Goal: Information Seeking & Learning: Learn about a topic

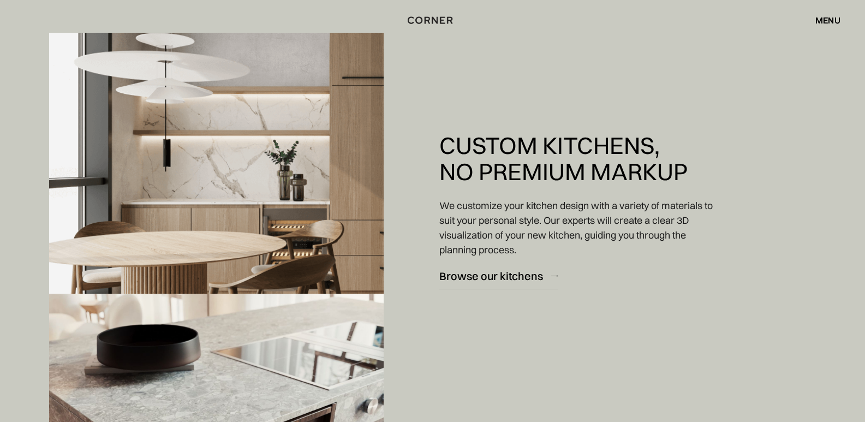
scroll to position [1000, 0]
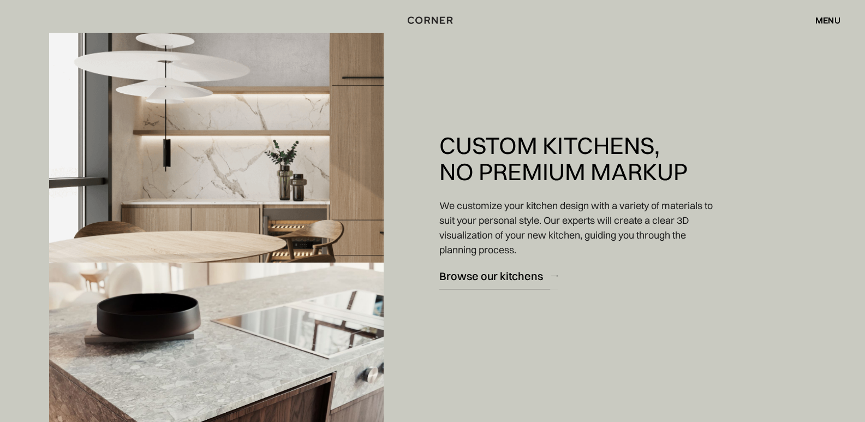
click at [514, 273] on div "Browse our kitchens" at bounding box center [491, 275] width 104 height 15
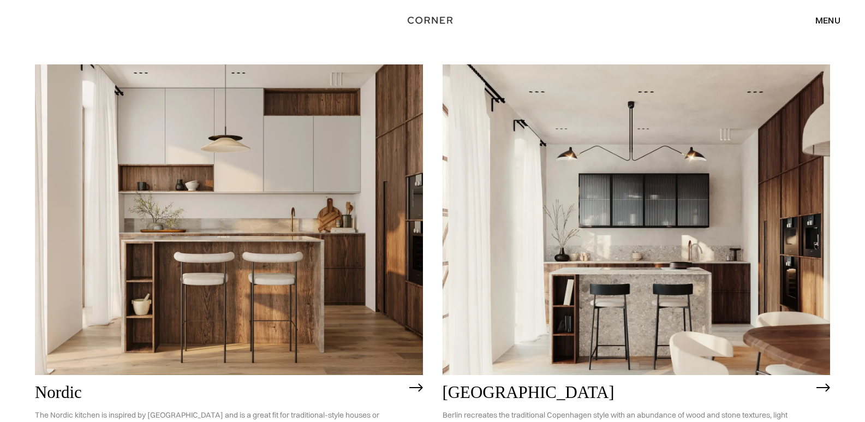
scroll to position [572, 0]
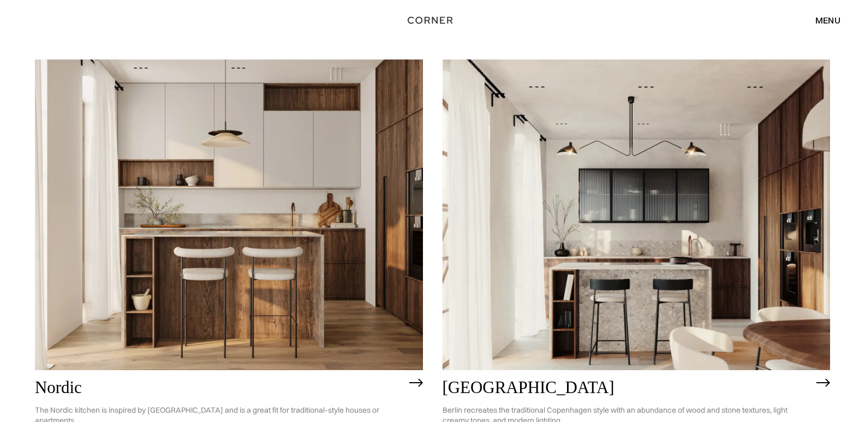
click at [294, 205] on img at bounding box center [229, 214] width 388 height 310
click at [618, 273] on img at bounding box center [636, 214] width 388 height 310
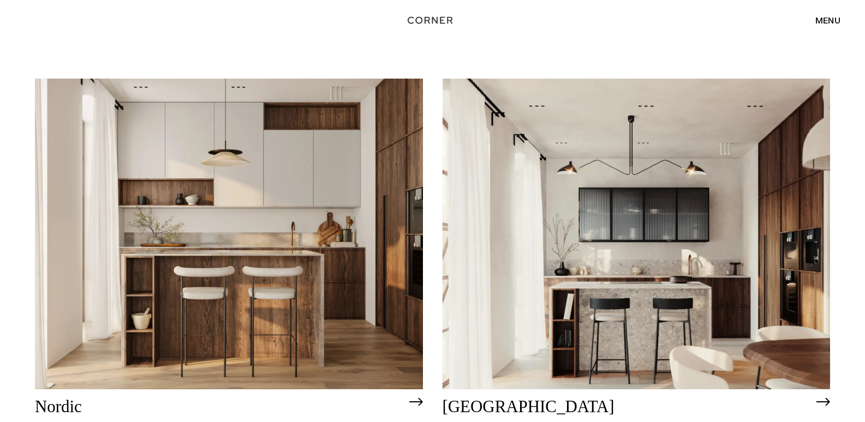
scroll to position [620, 0]
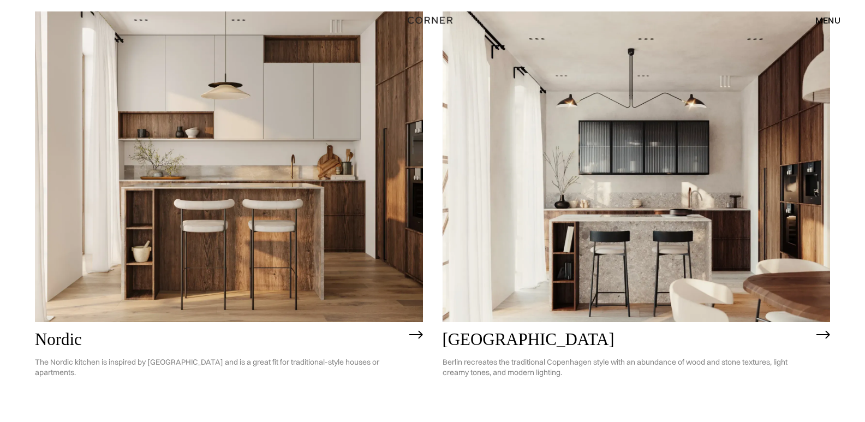
click at [819, 334] on img at bounding box center [823, 334] width 14 height 9
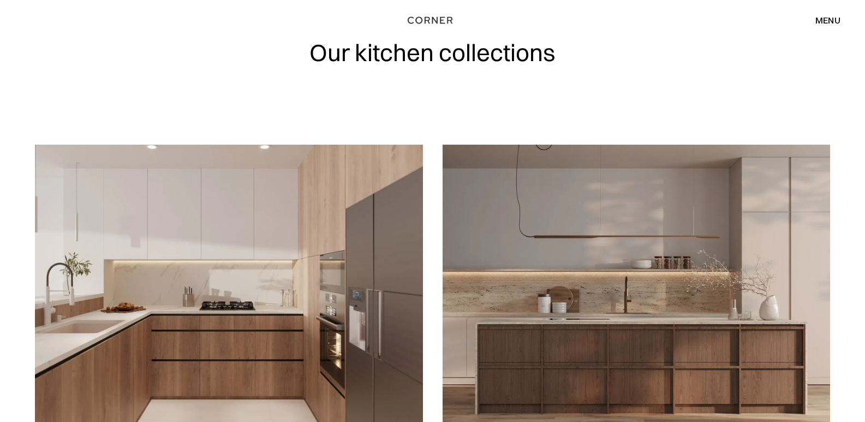
scroll to position [0, 0]
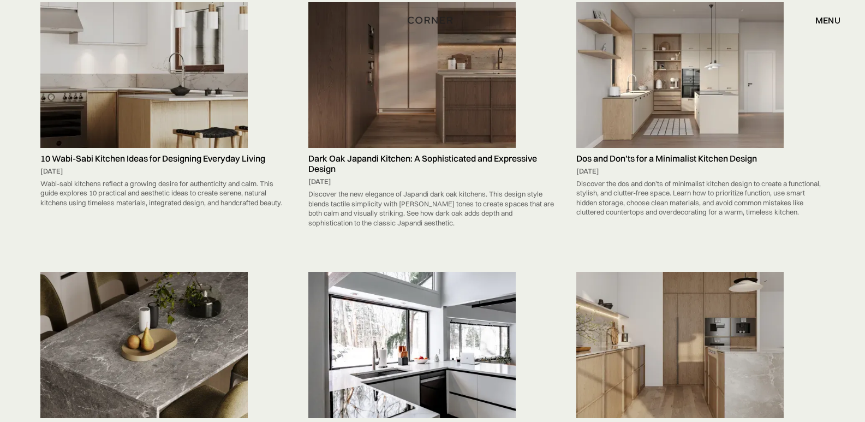
scroll to position [3454, 0]
